Goal: Task Accomplishment & Management: Complete application form

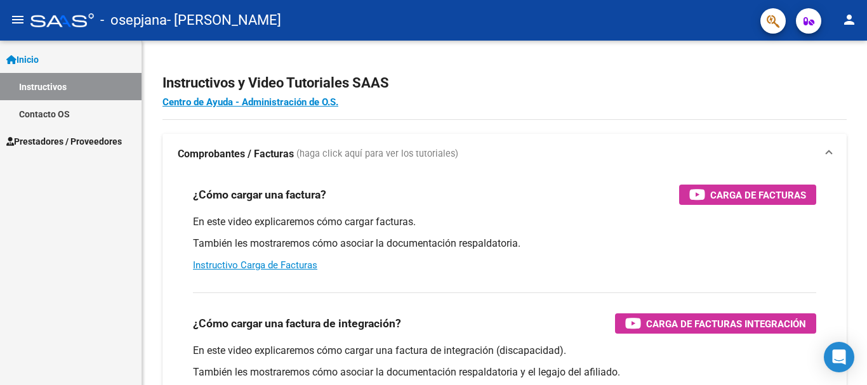
click at [50, 138] on span "Prestadores / Proveedores" at bounding box center [64, 142] width 116 height 14
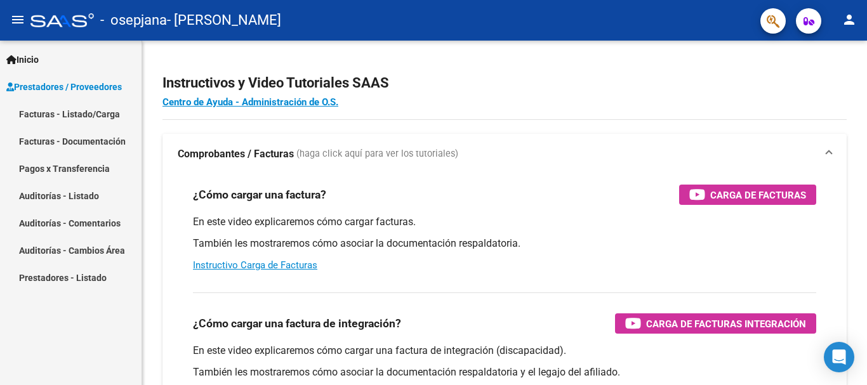
click at [60, 91] on span "Prestadores / Proveedores" at bounding box center [64, 87] width 116 height 14
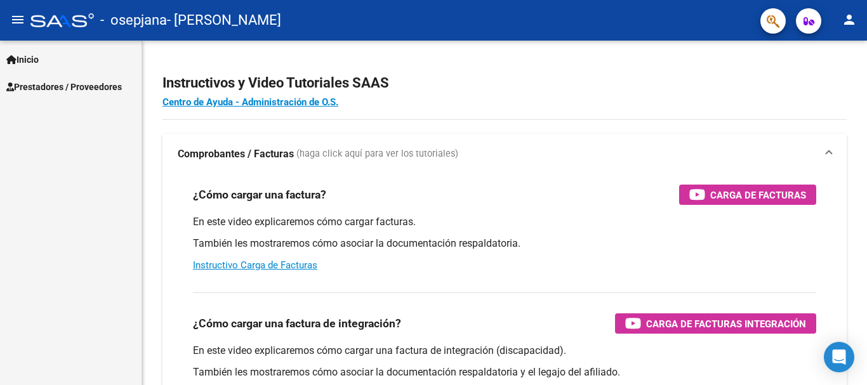
click at [60, 91] on span "Prestadores / Proveedores" at bounding box center [64, 87] width 116 height 14
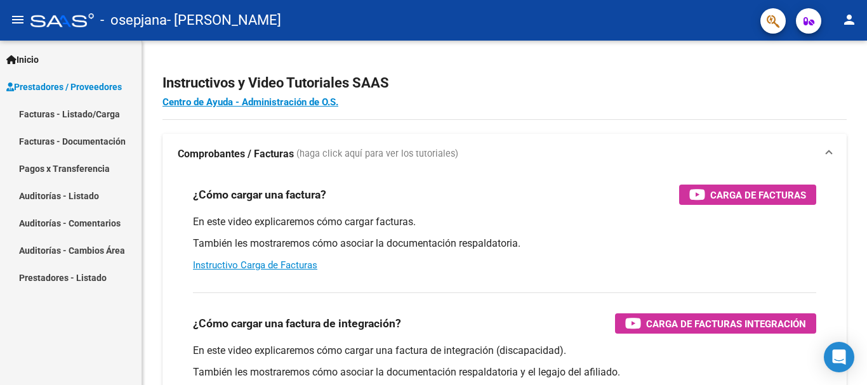
click at [68, 143] on link "Facturas - Documentación" at bounding box center [71, 141] width 142 height 27
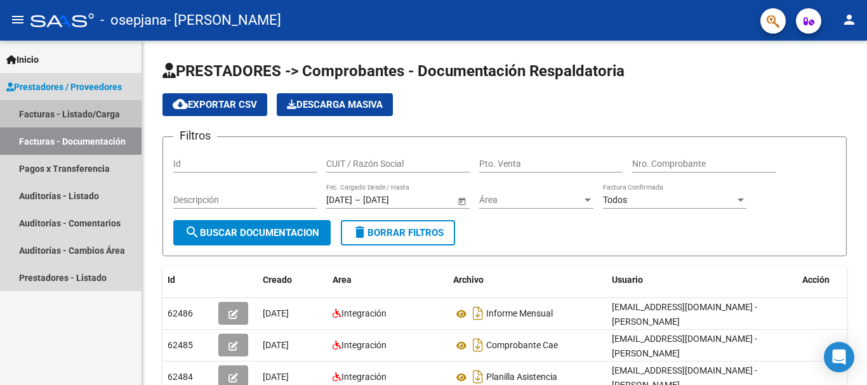
click at [51, 107] on link "Facturas - Listado/Carga" at bounding box center [71, 113] width 142 height 27
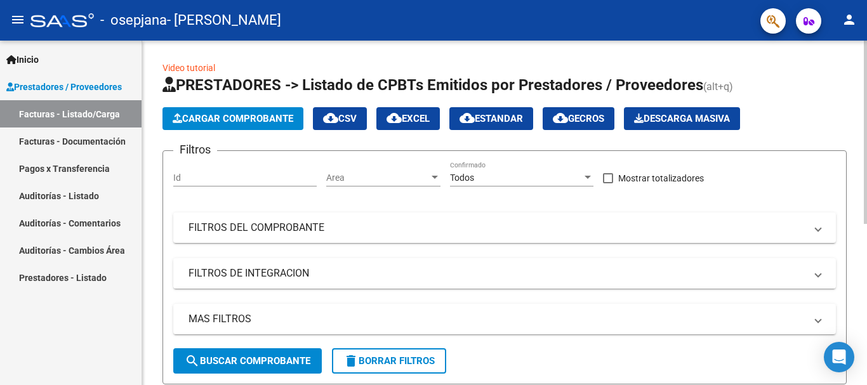
click at [227, 115] on span "Cargar Comprobante" at bounding box center [233, 118] width 121 height 11
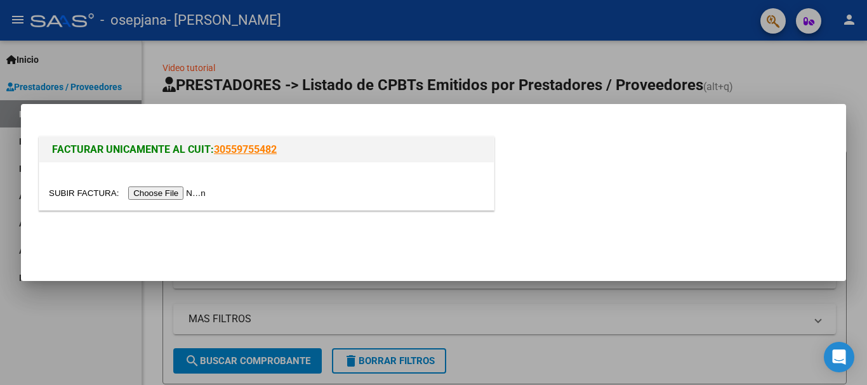
click at [170, 192] on input "file" at bounding box center [129, 193] width 161 height 13
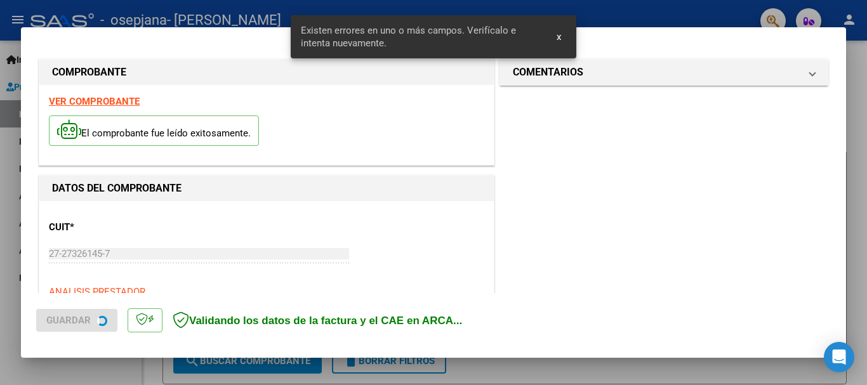
scroll to position [293, 0]
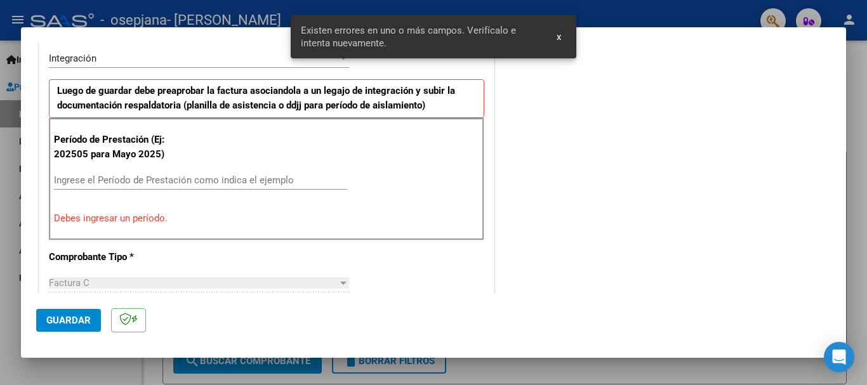
click at [212, 181] on input "Ingrese el Período de Prestación como indica el ejemplo" at bounding box center [200, 180] width 293 height 11
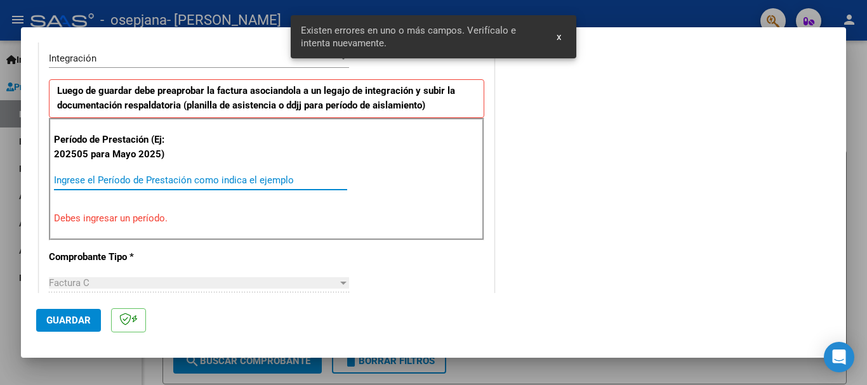
scroll to position [317, 0]
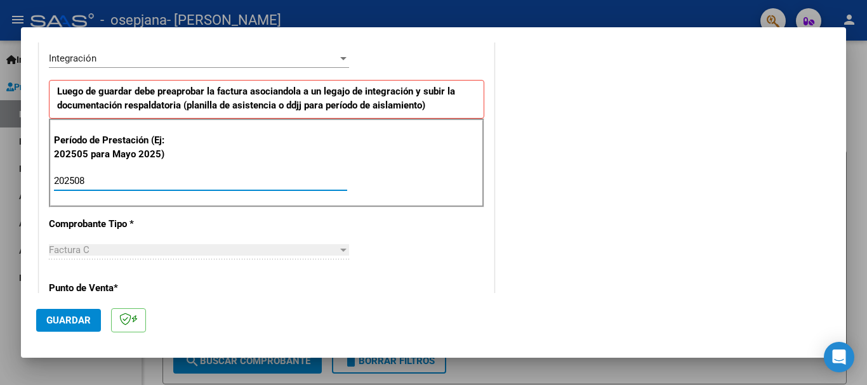
type input "202508"
click at [79, 315] on span "Guardar" at bounding box center [68, 320] width 44 height 11
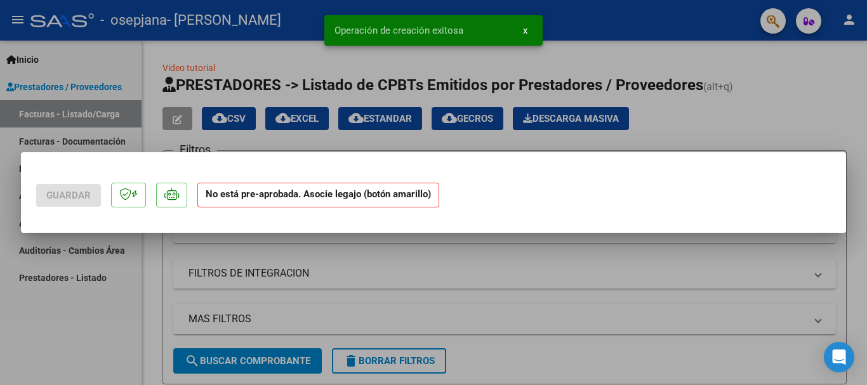
scroll to position [0, 0]
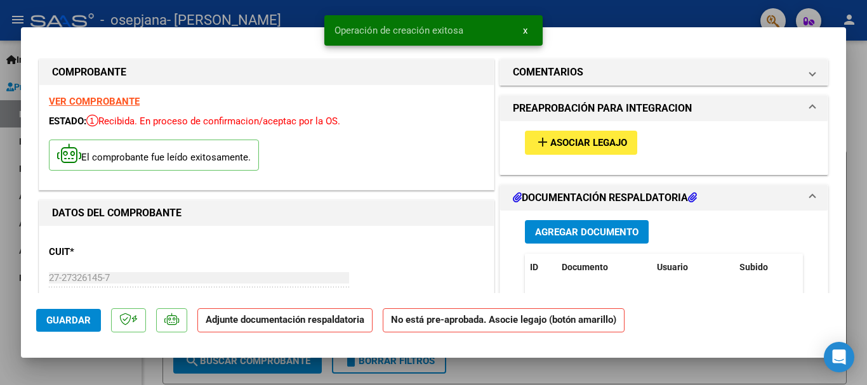
click at [569, 143] on span "Asociar Legajo" at bounding box center [588, 143] width 77 height 11
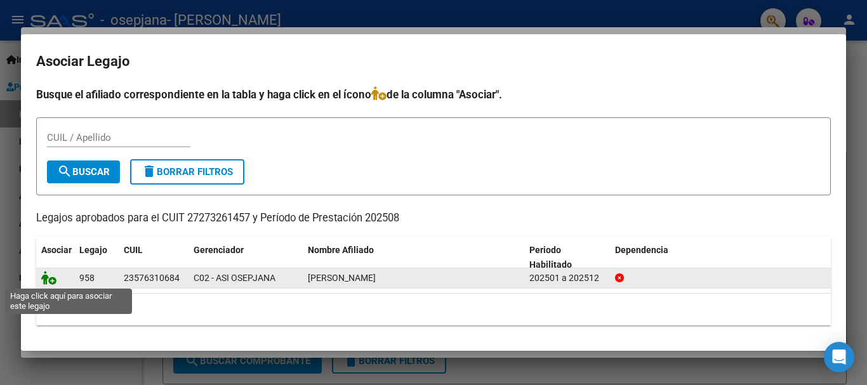
click at [45, 277] on icon at bounding box center [48, 278] width 15 height 14
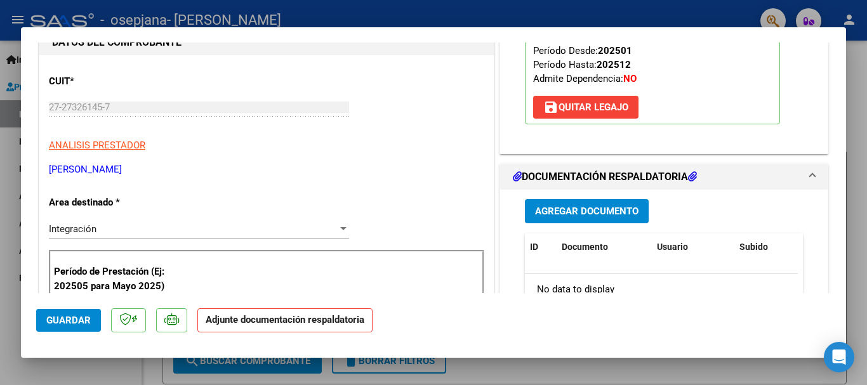
scroll to position [190, 0]
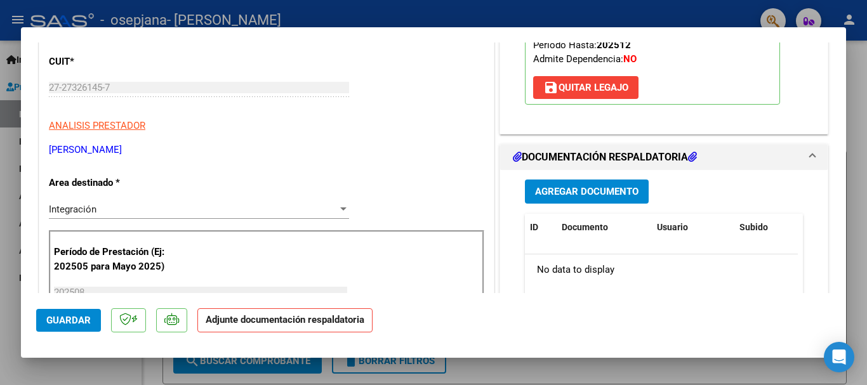
click at [588, 187] on span "Agregar Documento" at bounding box center [586, 192] width 103 height 11
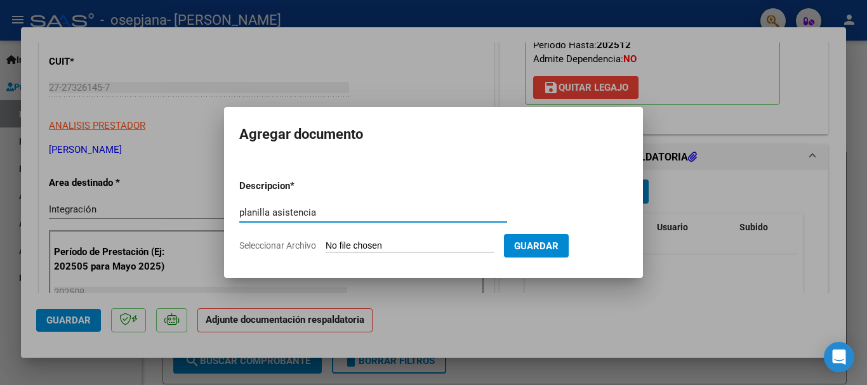
type input "planilla asistencia"
click at [458, 246] on input "Seleccionar Archivo" at bounding box center [410, 247] width 168 height 12
type input "C:\fakepath\planilla asistencia agosto [PERSON_NAME].pdf"
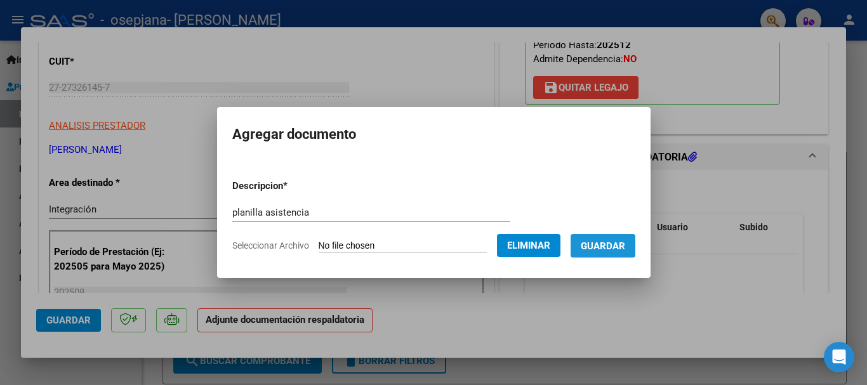
click at [623, 243] on span "Guardar" at bounding box center [603, 246] width 44 height 11
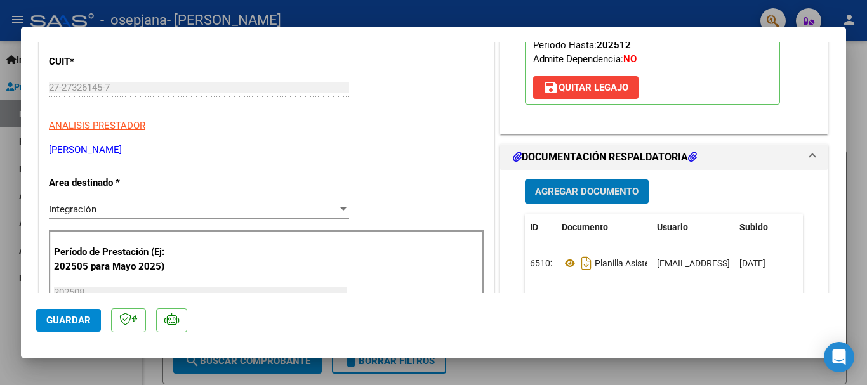
click at [610, 187] on span "Agregar Documento" at bounding box center [586, 192] width 103 height 11
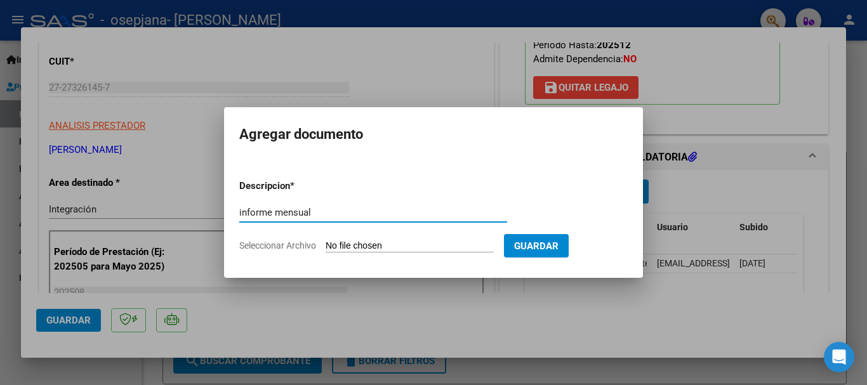
type input "informe mensual"
click at [397, 242] on input "Seleccionar Archivo" at bounding box center [410, 247] width 168 height 12
type input "C:\fakepath\INFORME AGOSTO- [PERSON_NAME].pdf"
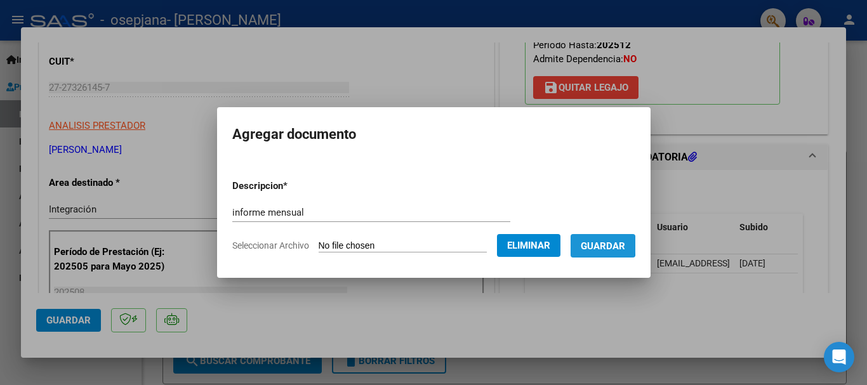
click at [596, 245] on span "Guardar" at bounding box center [603, 246] width 44 height 11
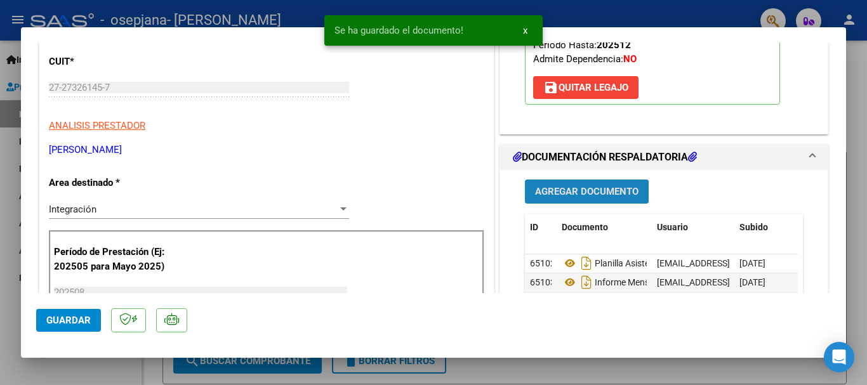
click at [576, 189] on span "Agregar Documento" at bounding box center [586, 192] width 103 height 11
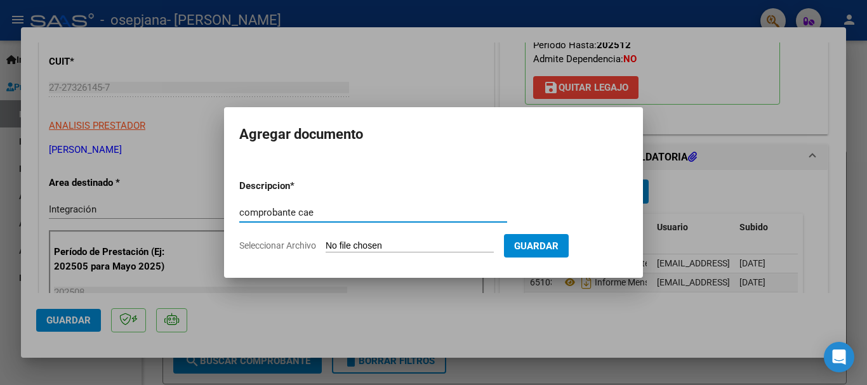
type input "comprobante cae"
click at [373, 246] on input "Seleccionar Archivo" at bounding box center [410, 247] width 168 height 12
type input "C:\fakepath\Constatación de Comprobantes _ AFIP.pdf"
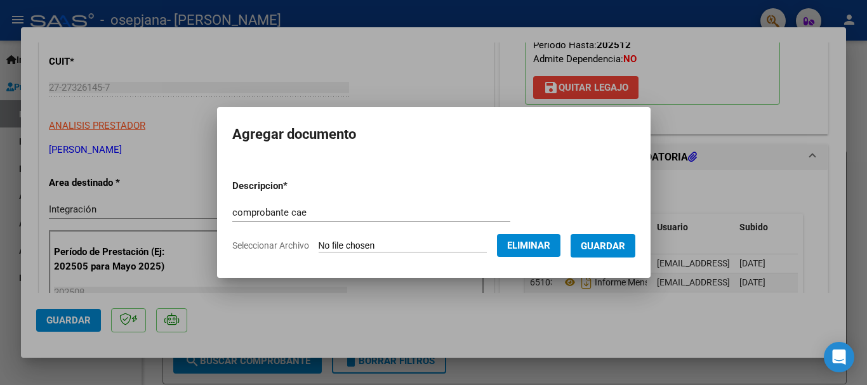
click at [621, 244] on span "Guardar" at bounding box center [603, 246] width 44 height 11
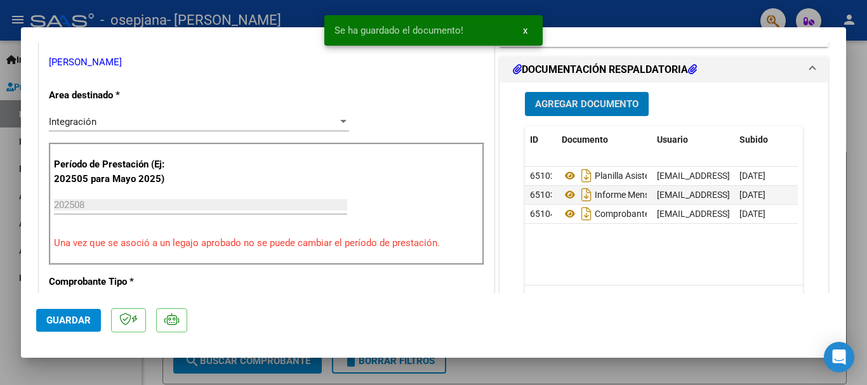
scroll to position [317, 0]
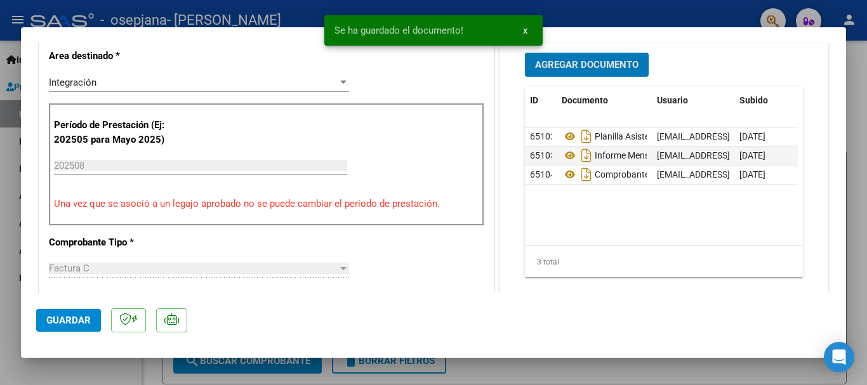
click at [50, 318] on span "Guardar" at bounding box center [68, 320] width 44 height 11
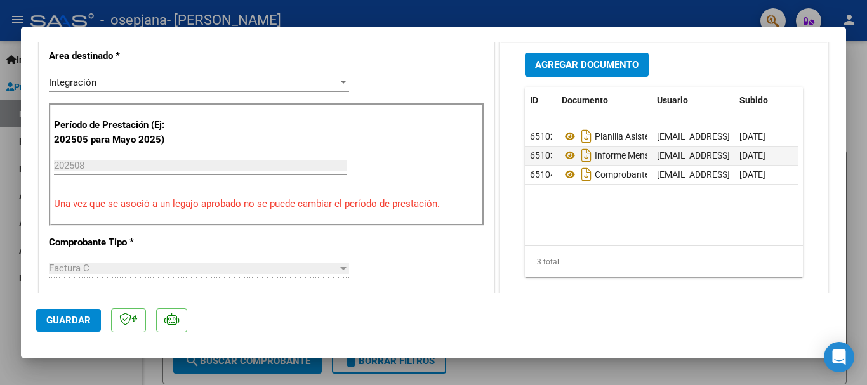
click at [630, 14] on div at bounding box center [433, 192] width 867 height 385
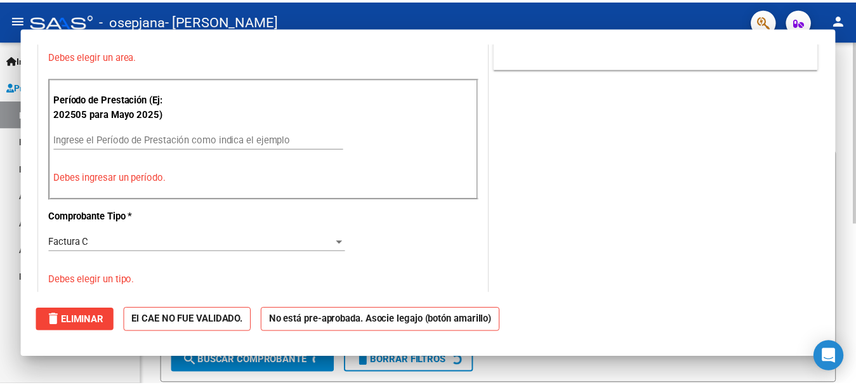
scroll to position [0, 0]
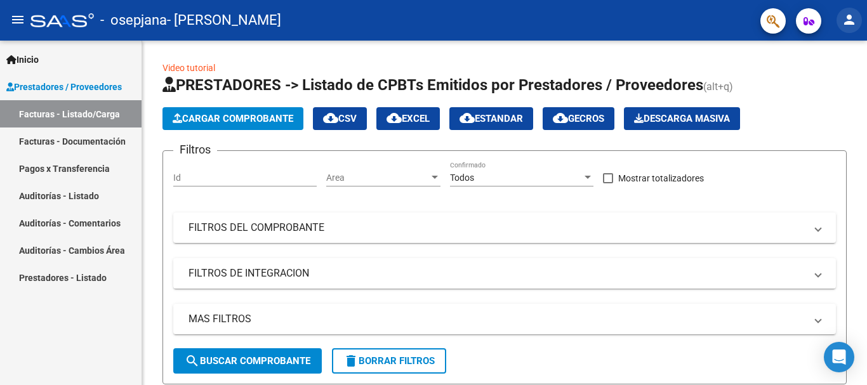
click at [847, 18] on mat-icon "person" at bounding box center [849, 19] width 15 height 15
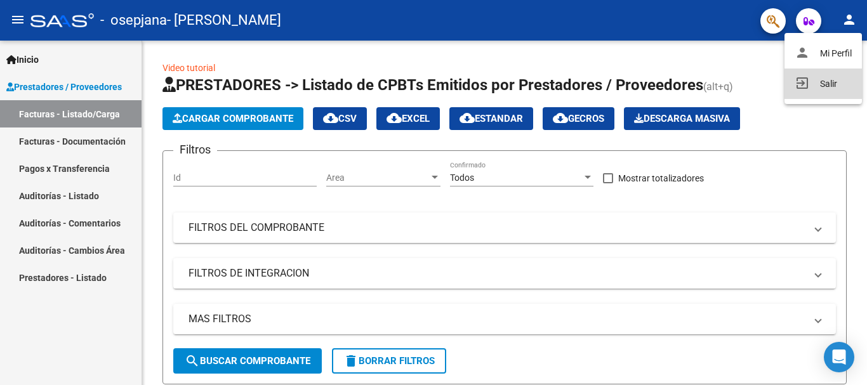
click at [829, 81] on button "exit_to_app Salir" at bounding box center [823, 84] width 77 height 30
